Goal: Task Accomplishment & Management: Use online tool/utility

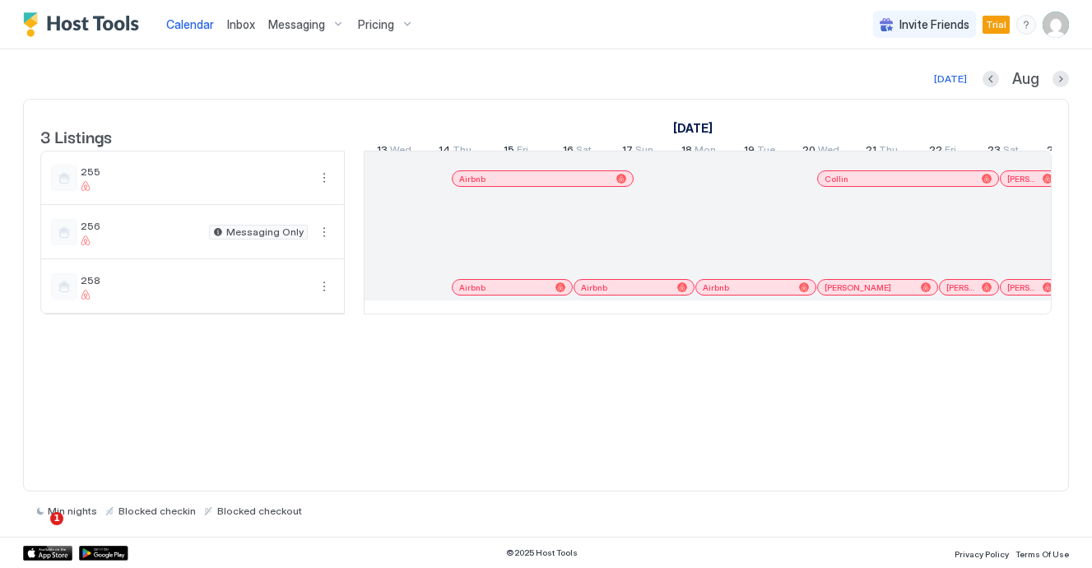
scroll to position [0, 914]
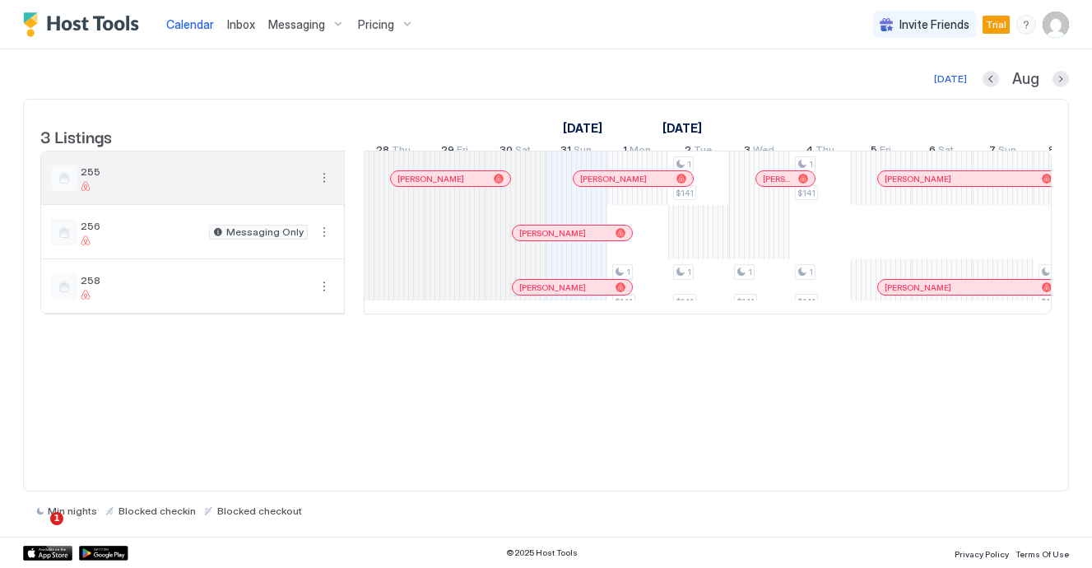
click at [187, 178] on span "255" at bounding box center [194, 171] width 227 height 12
click at [328, 188] on button "More options" at bounding box center [324, 178] width 20 height 20
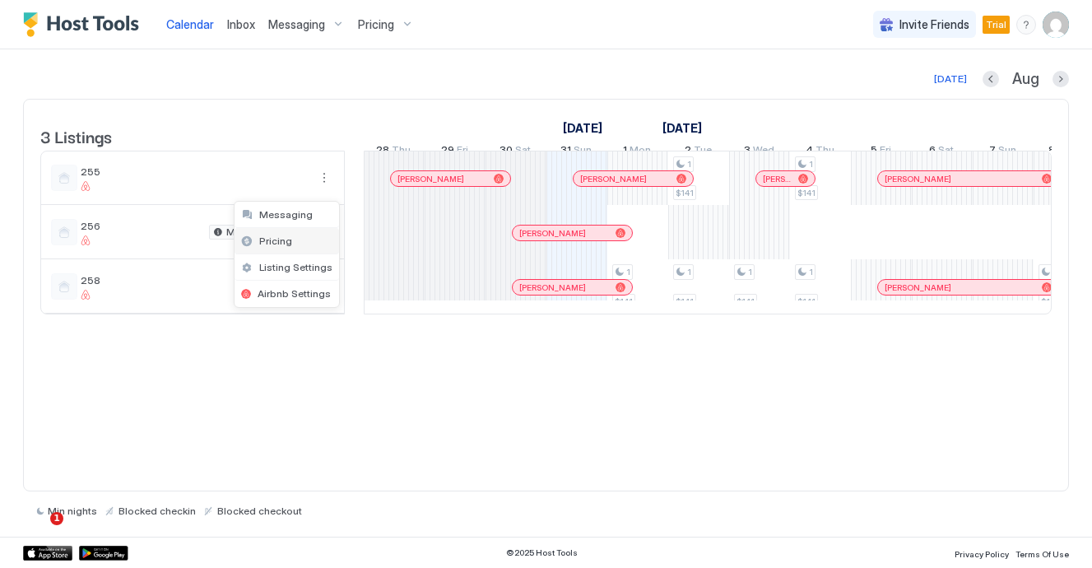
click at [305, 241] on div "Pricing" at bounding box center [287, 241] width 105 height 26
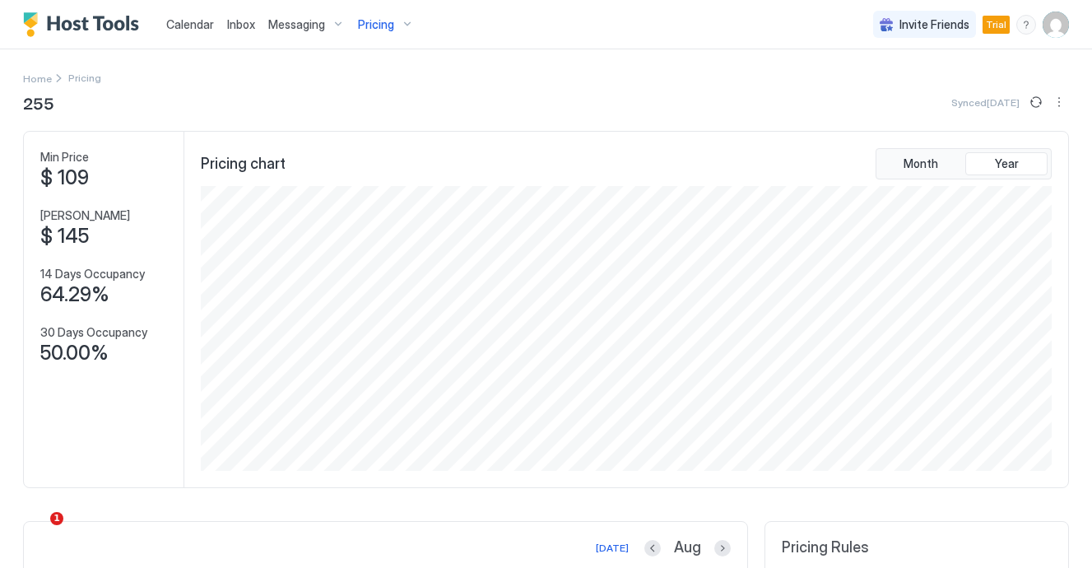
click at [41, 102] on span "255" at bounding box center [38, 102] width 31 height 25
click at [30, 78] on span "Home" at bounding box center [37, 78] width 29 height 12
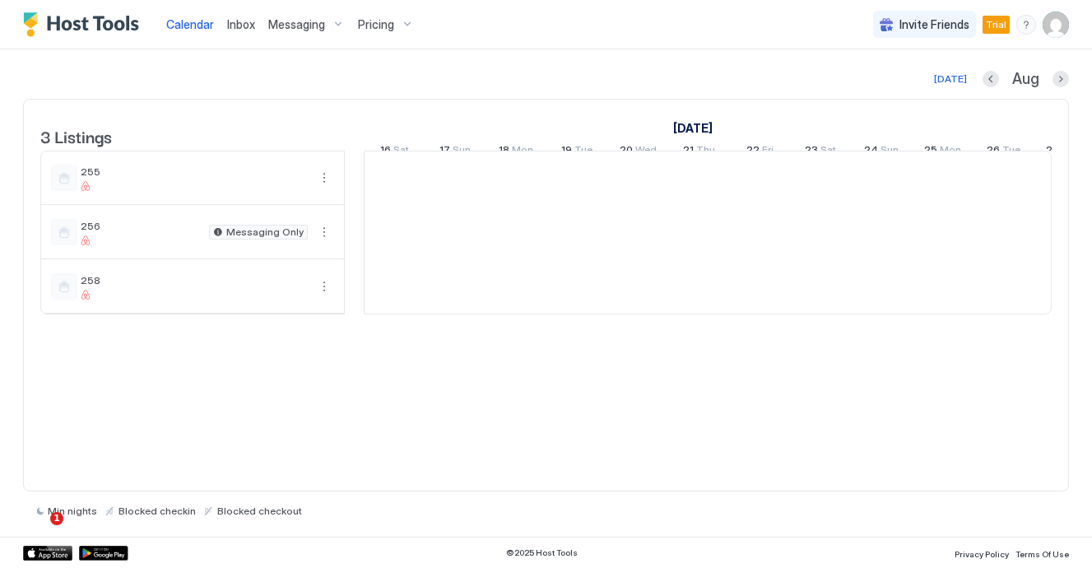
scroll to position [0, 914]
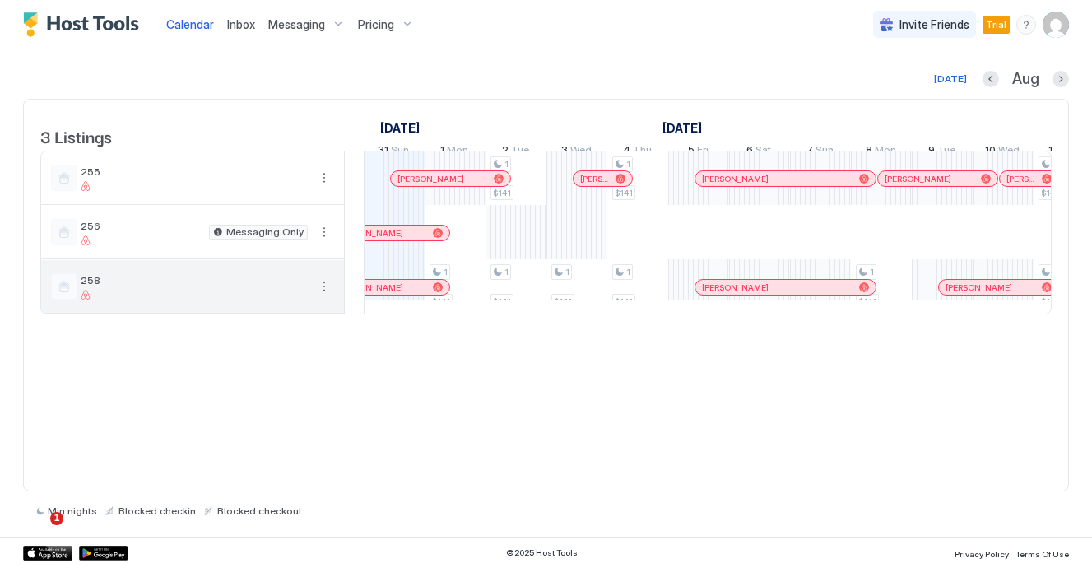
click at [328, 296] on button "More options" at bounding box center [324, 287] width 20 height 20
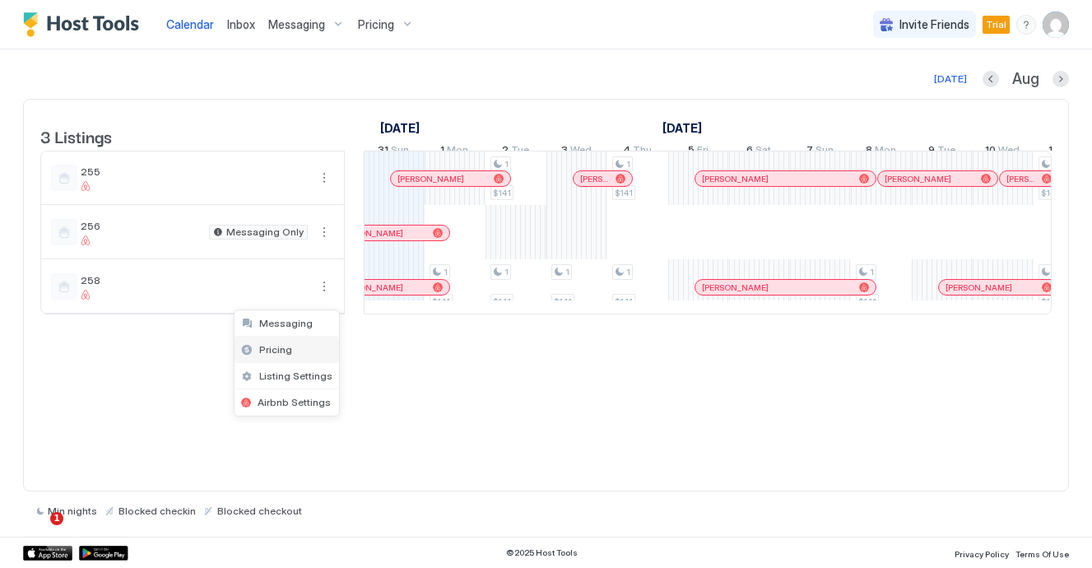
click at [299, 351] on div "Pricing" at bounding box center [287, 350] width 105 height 26
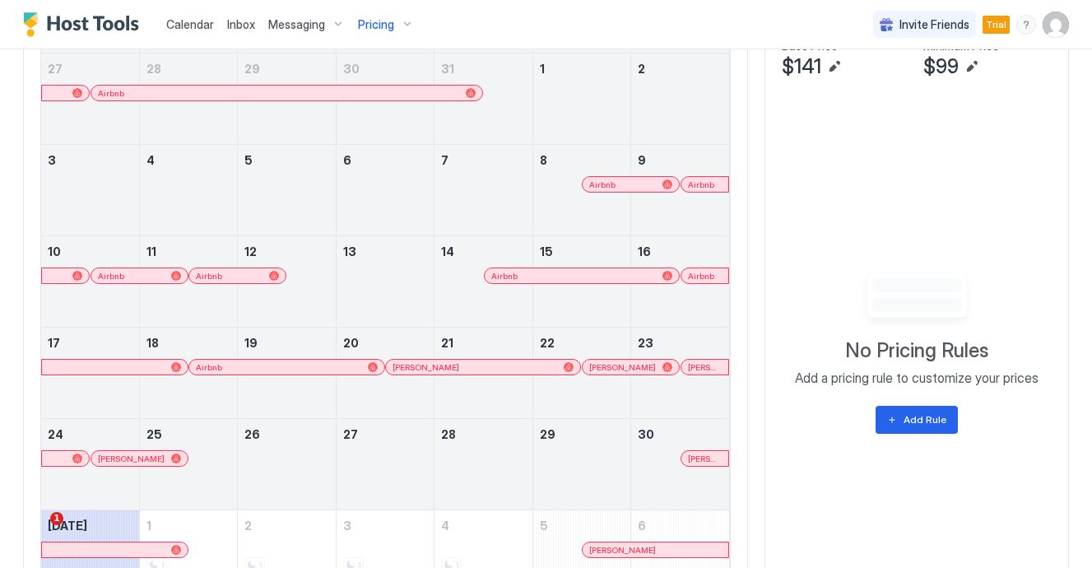
scroll to position [588, 0]
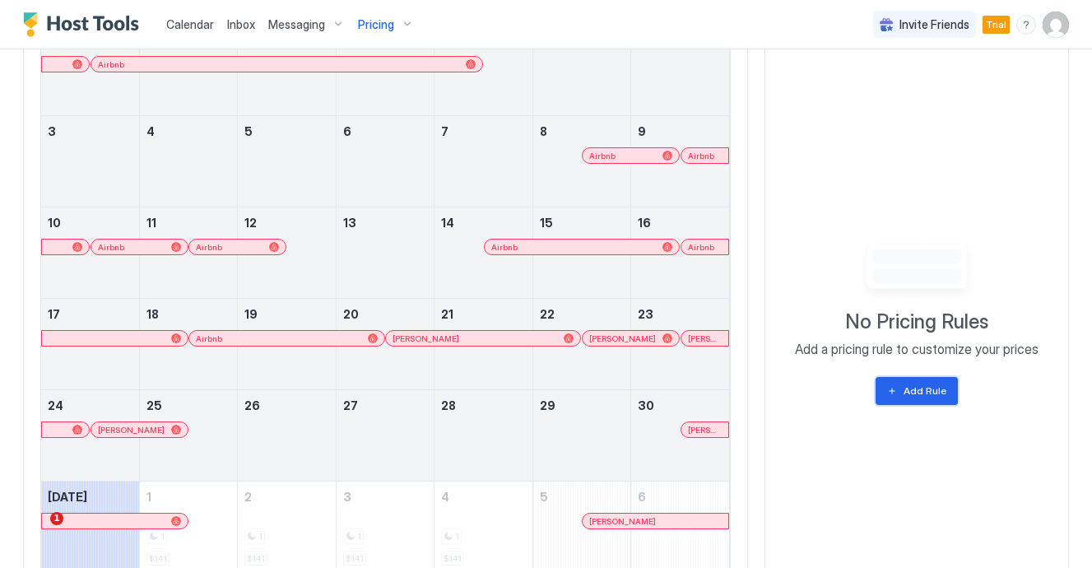
click at [890, 394] on button "Add Rule" at bounding box center [917, 391] width 82 height 28
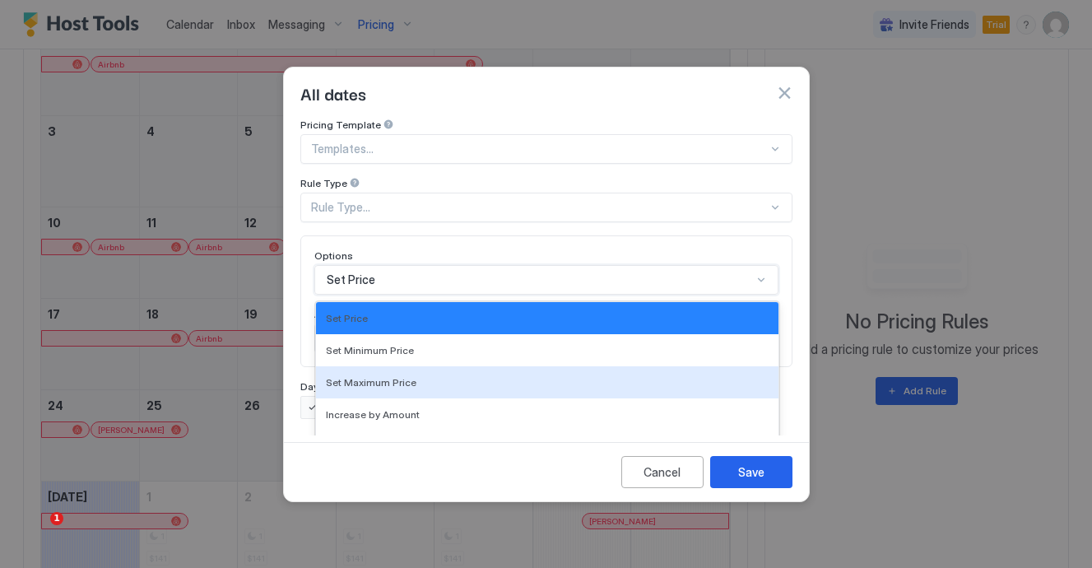
click at [377, 269] on div "Set Maximum Price, 3 of 17. 17 results available. Use Up and Down to choose opt…" at bounding box center [546, 280] width 464 height 30
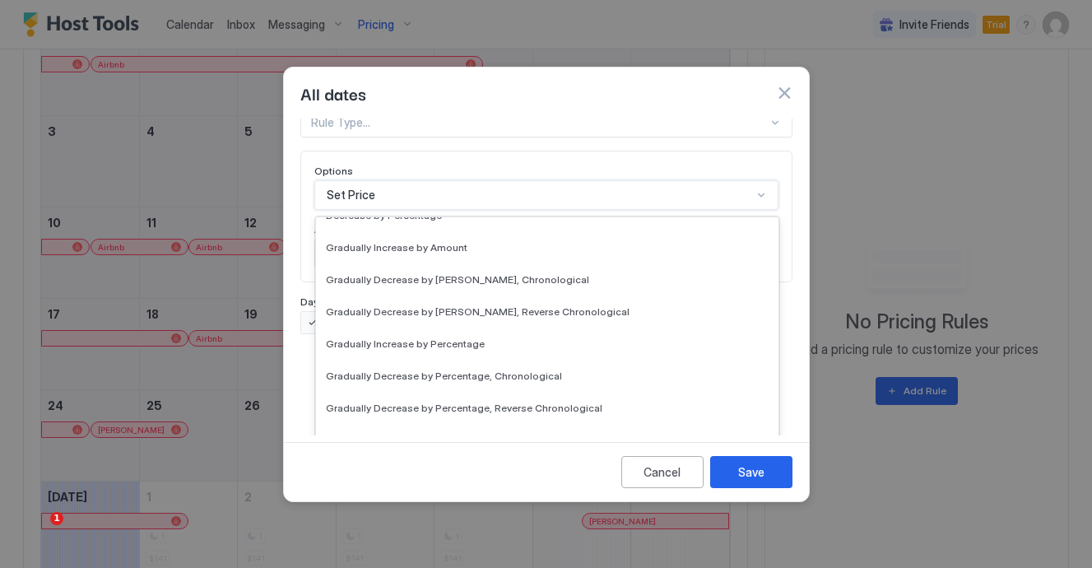
scroll to position [0, 0]
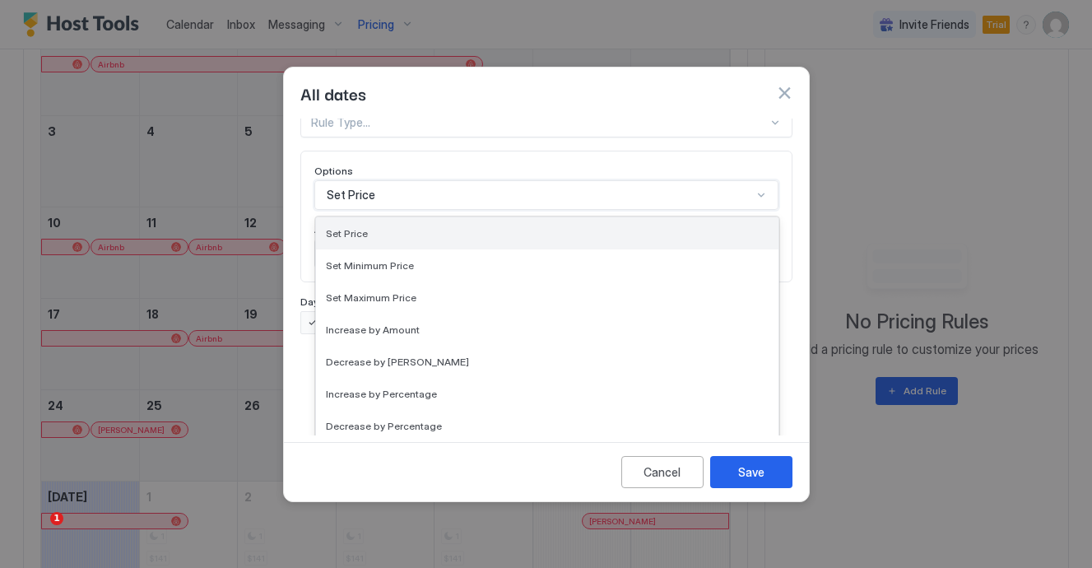
click at [387, 225] on div "Set Price" at bounding box center [547, 233] width 463 height 32
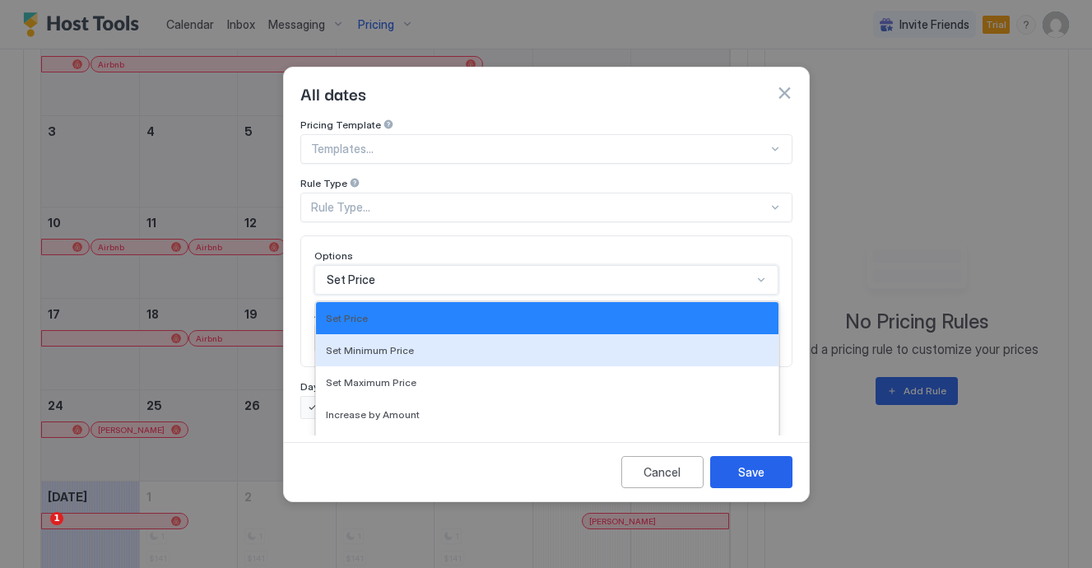
click at [365, 265] on div "option Set Price, selected. Set Minimum Price, 2 of 17. 17 results available. U…" at bounding box center [546, 280] width 464 height 30
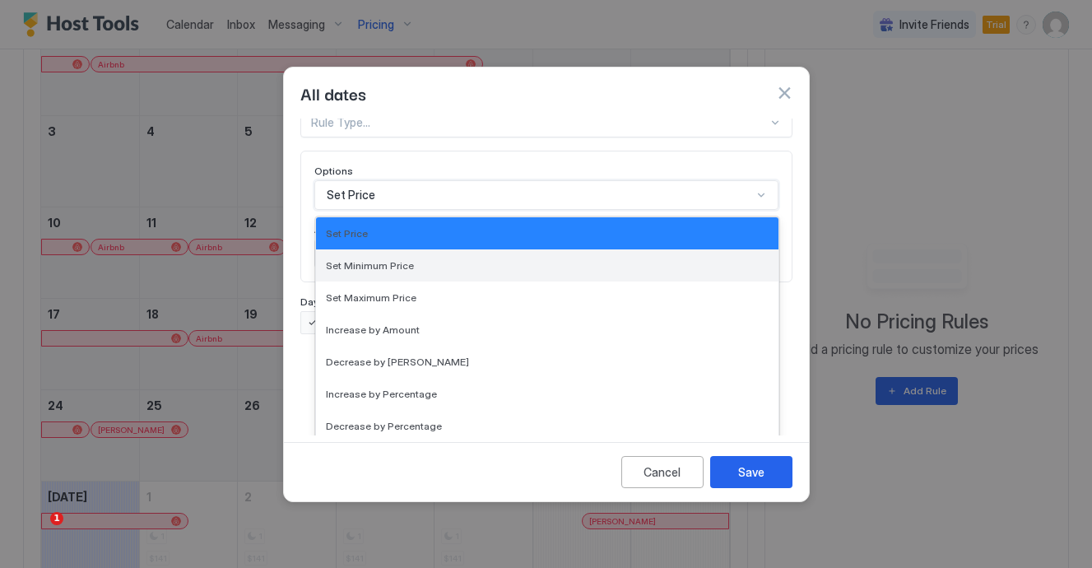
click at [372, 257] on div "Set Minimum Price" at bounding box center [547, 265] width 463 height 32
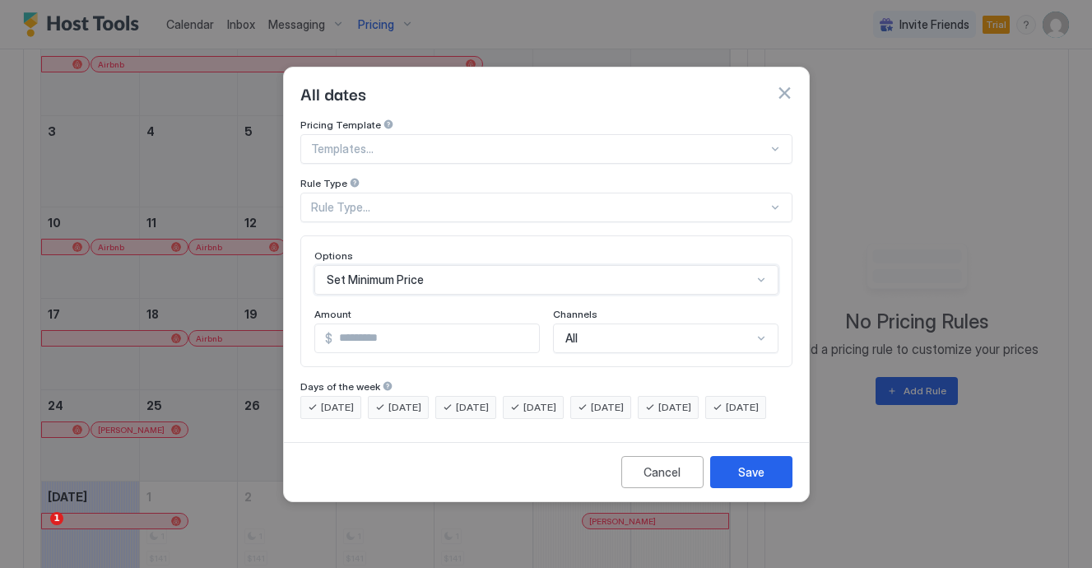
scroll to position [0, 0]
click at [368, 324] on input "*" at bounding box center [435, 338] width 207 height 28
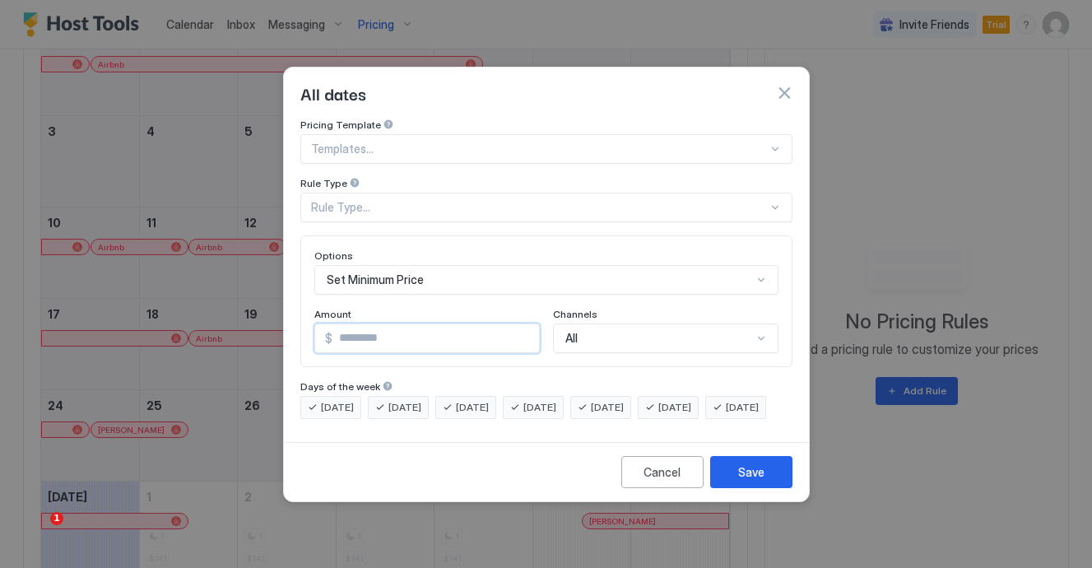
type input "*"
type input "**"
click at [351, 200] on div "Rule Type..." at bounding box center [539, 207] width 457 height 15
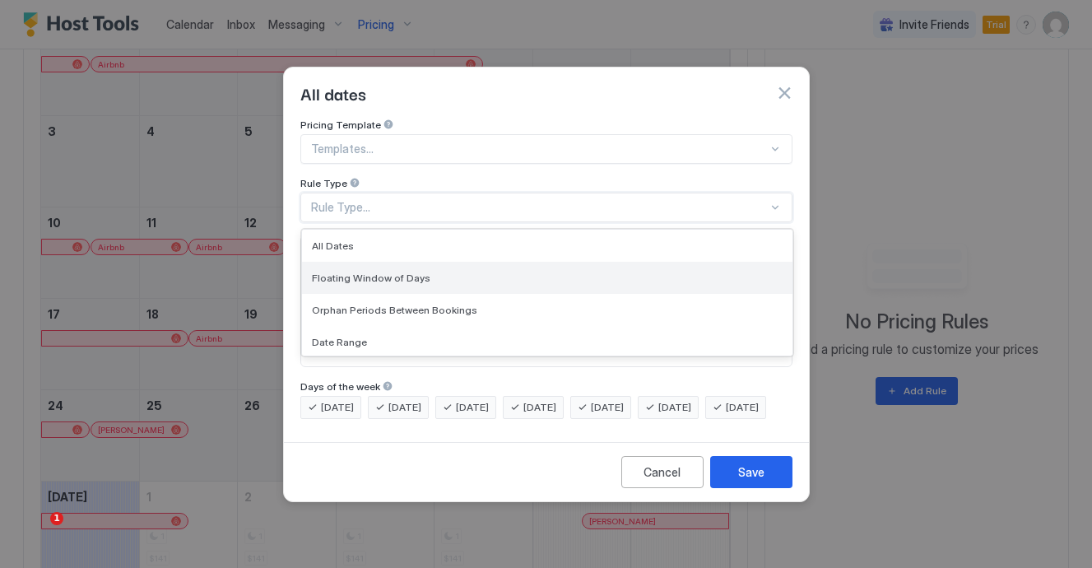
click at [374, 272] on span "Floating Window of Days" at bounding box center [371, 278] width 119 height 12
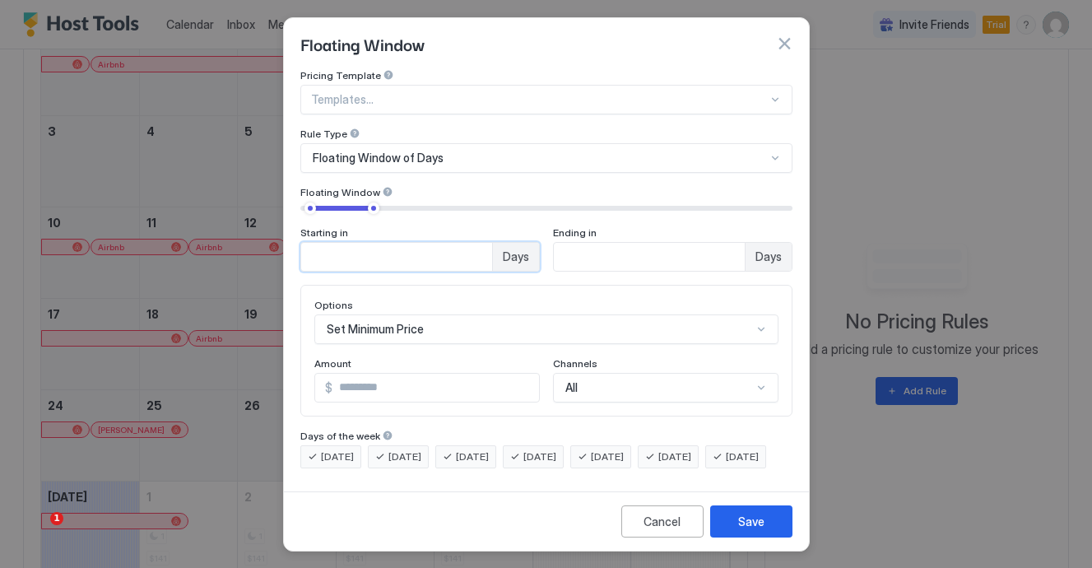
click at [481, 254] on input "*" at bounding box center [396, 257] width 191 height 28
click at [479, 258] on input "*" at bounding box center [396, 257] width 191 height 28
click at [477, 249] on input "*" at bounding box center [396, 257] width 191 height 28
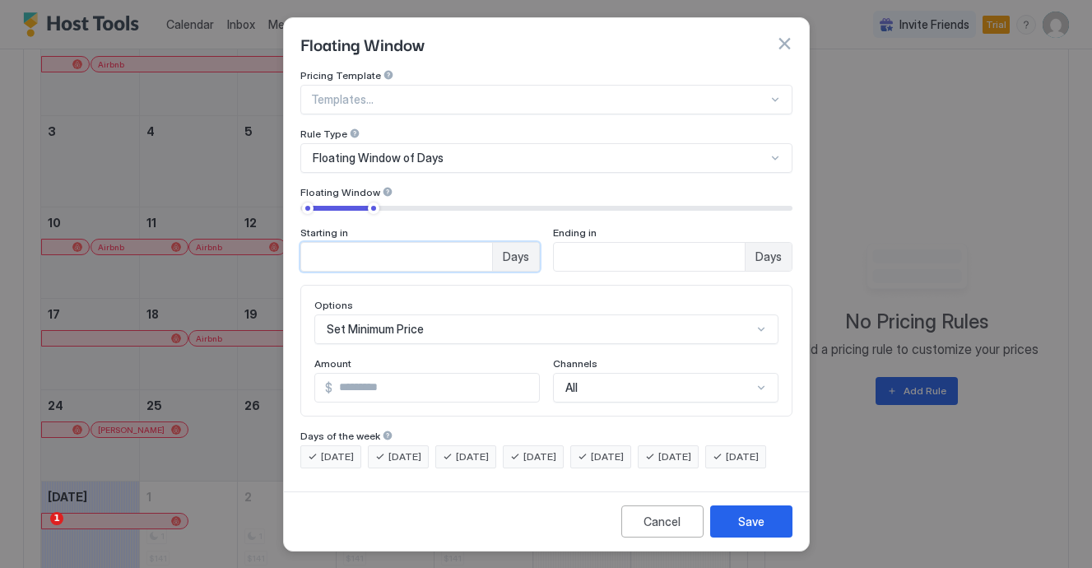
type input "*"
click at [477, 249] on input "*" at bounding box center [396, 257] width 191 height 28
type input "**"
drag, startPoint x: 371, startPoint y: 203, endPoint x: 413, endPoint y: 202, distance: 42.0
click at [413, 202] on div at bounding box center [416, 208] width 12 height 12
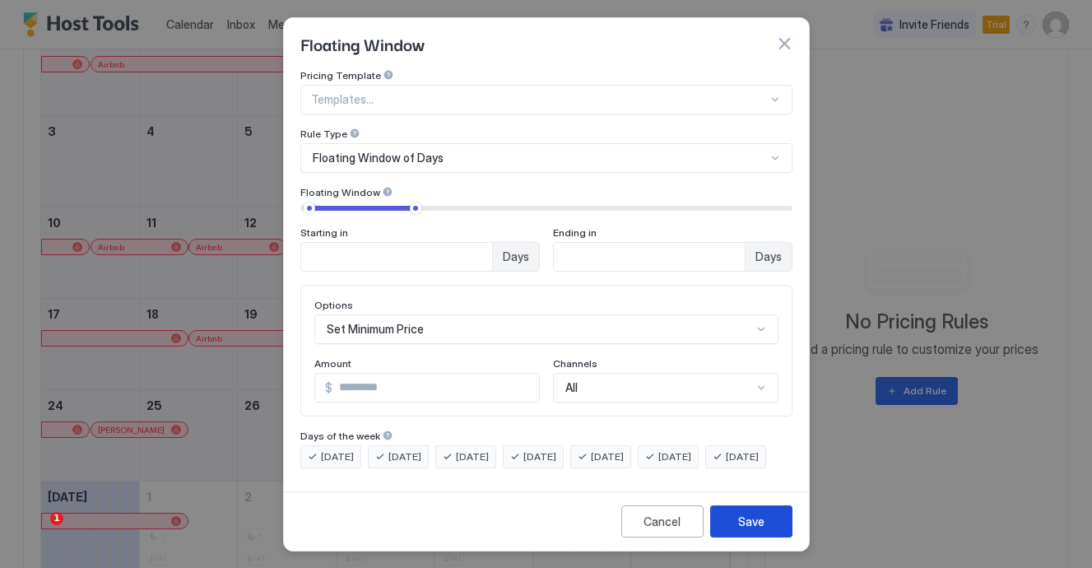
click at [732, 522] on button "Save" at bounding box center [751, 521] width 82 height 32
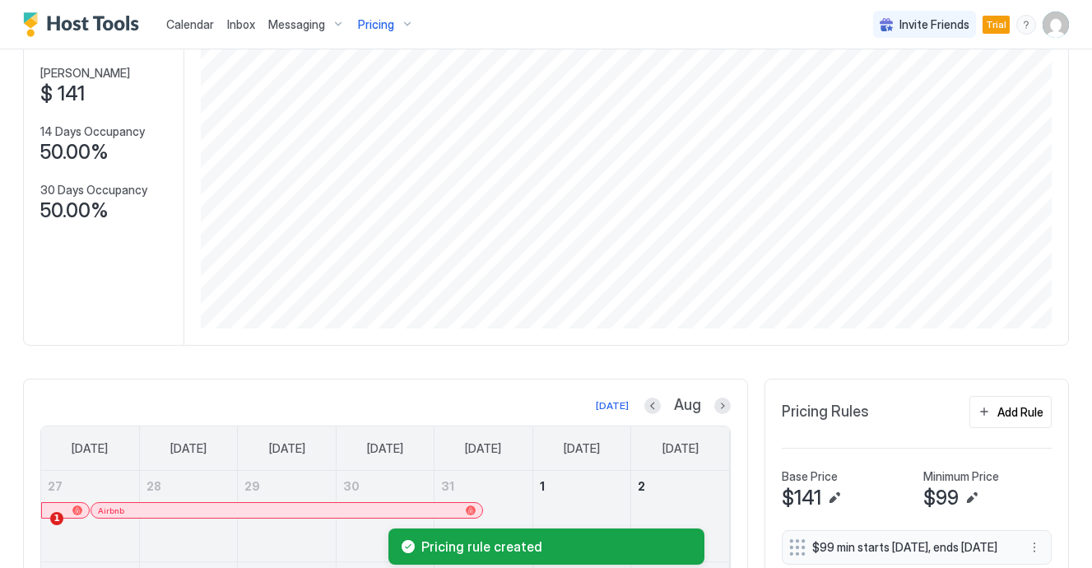
scroll to position [200, 0]
